Goal: Navigation & Orientation: Find specific page/section

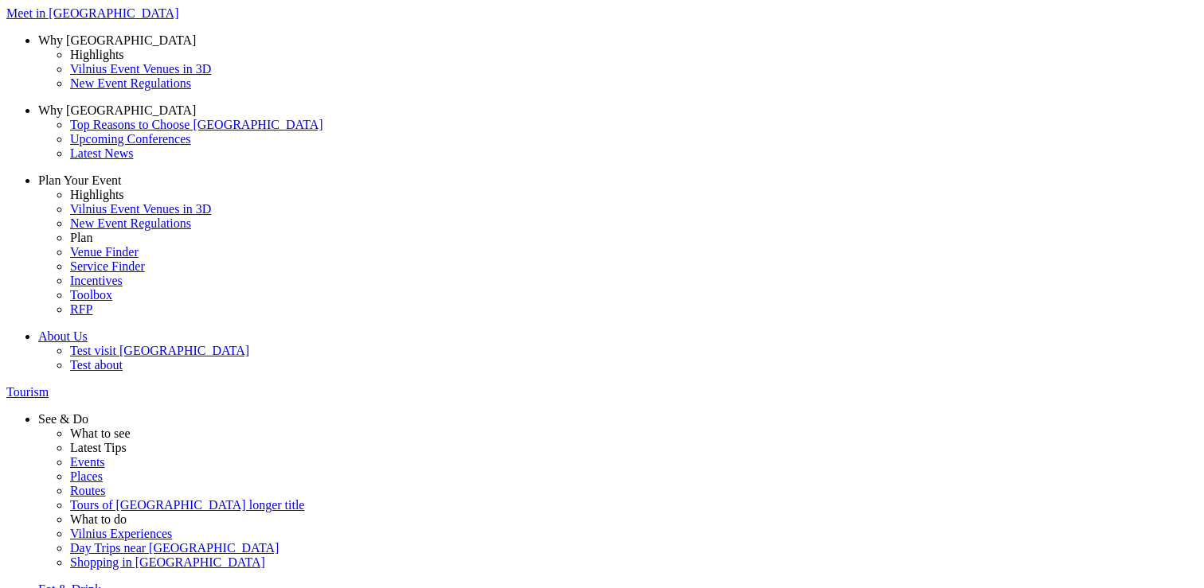
scroll to position [404, 0]
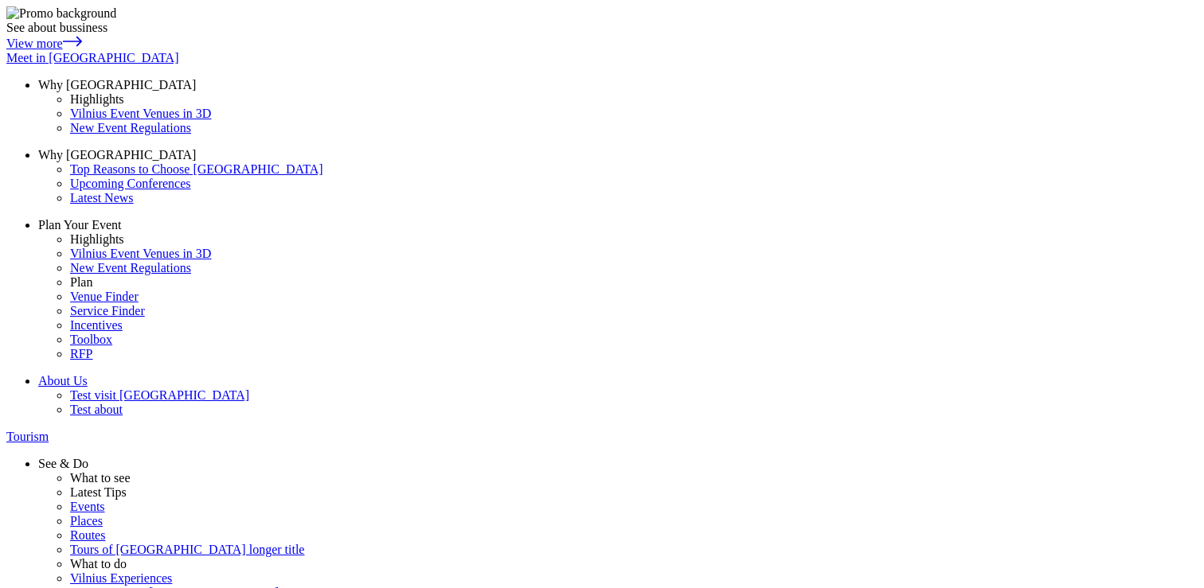
scroll to position [49, 0]
